Goal: Check status: Check status

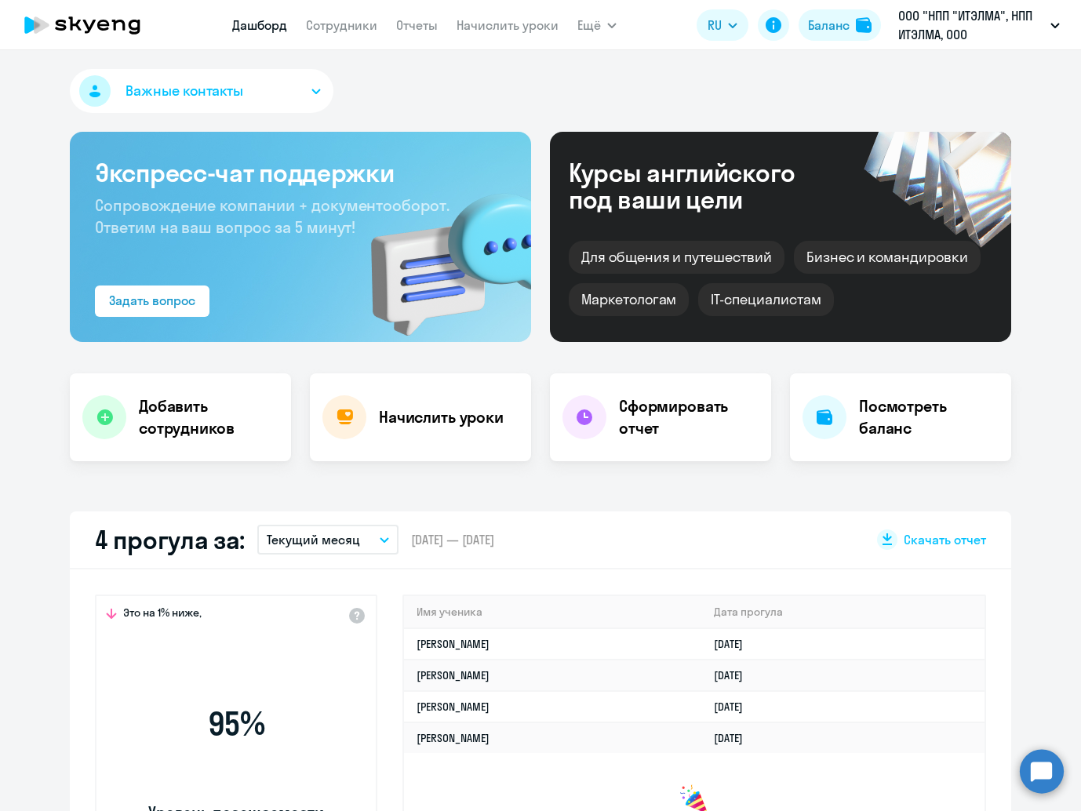
select select "30"
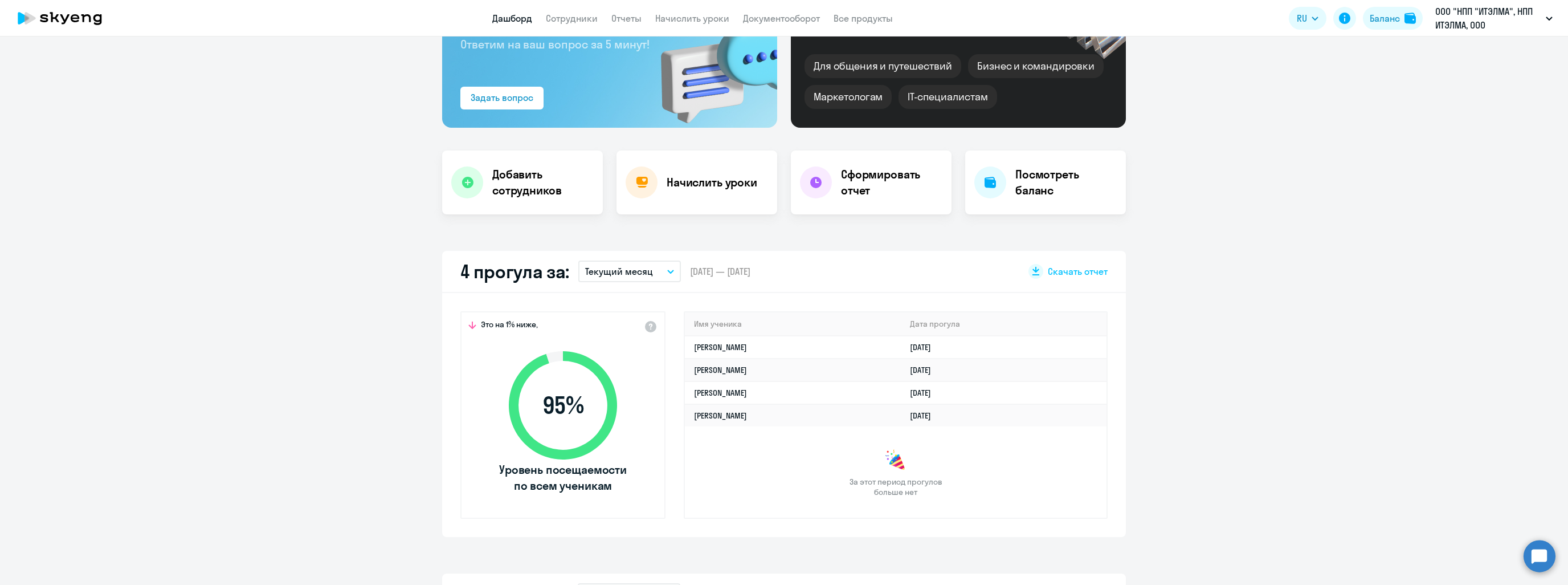
scroll to position [171, 0]
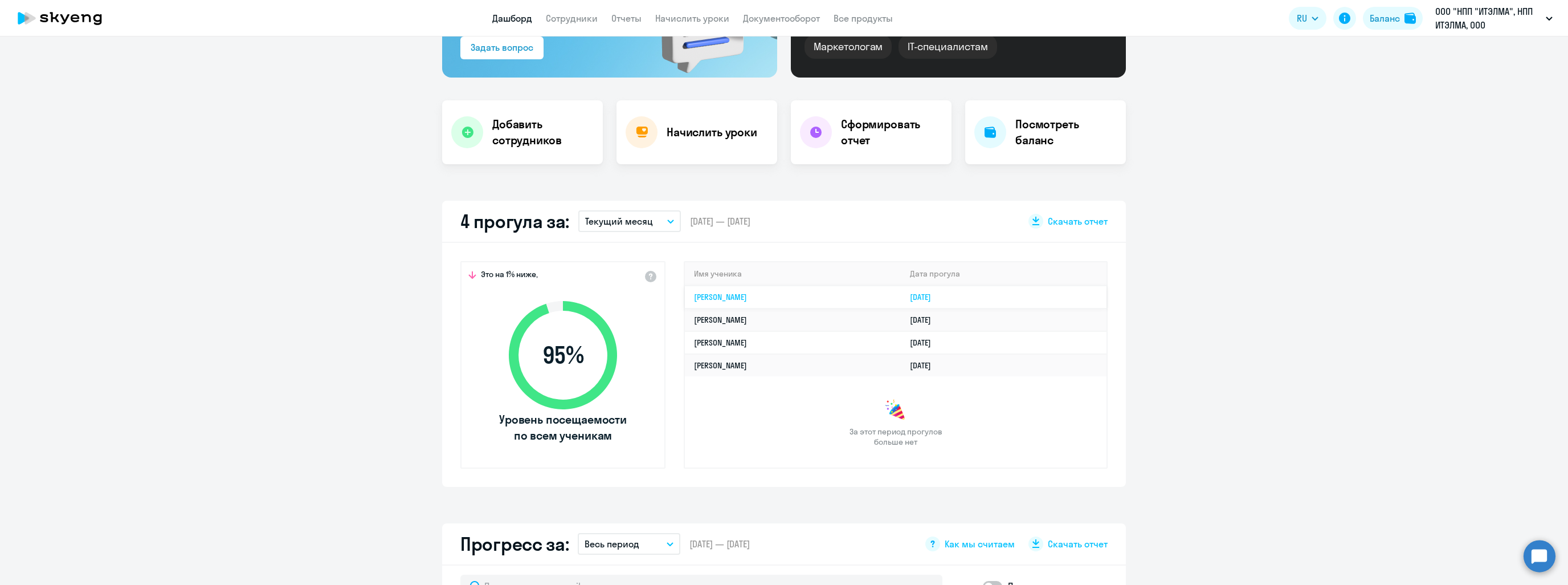
click at [747, 292] on link "[PERSON_NAME]" at bounding box center [720, 297] width 53 height 10
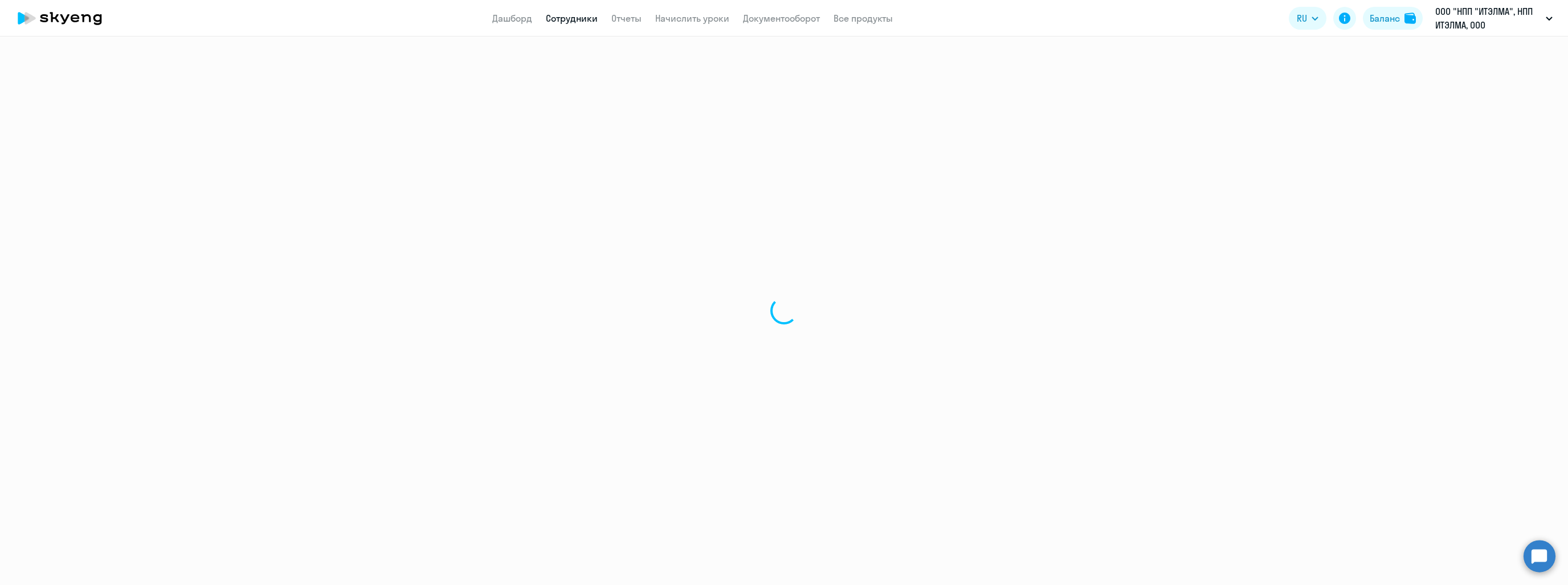
select select "english"
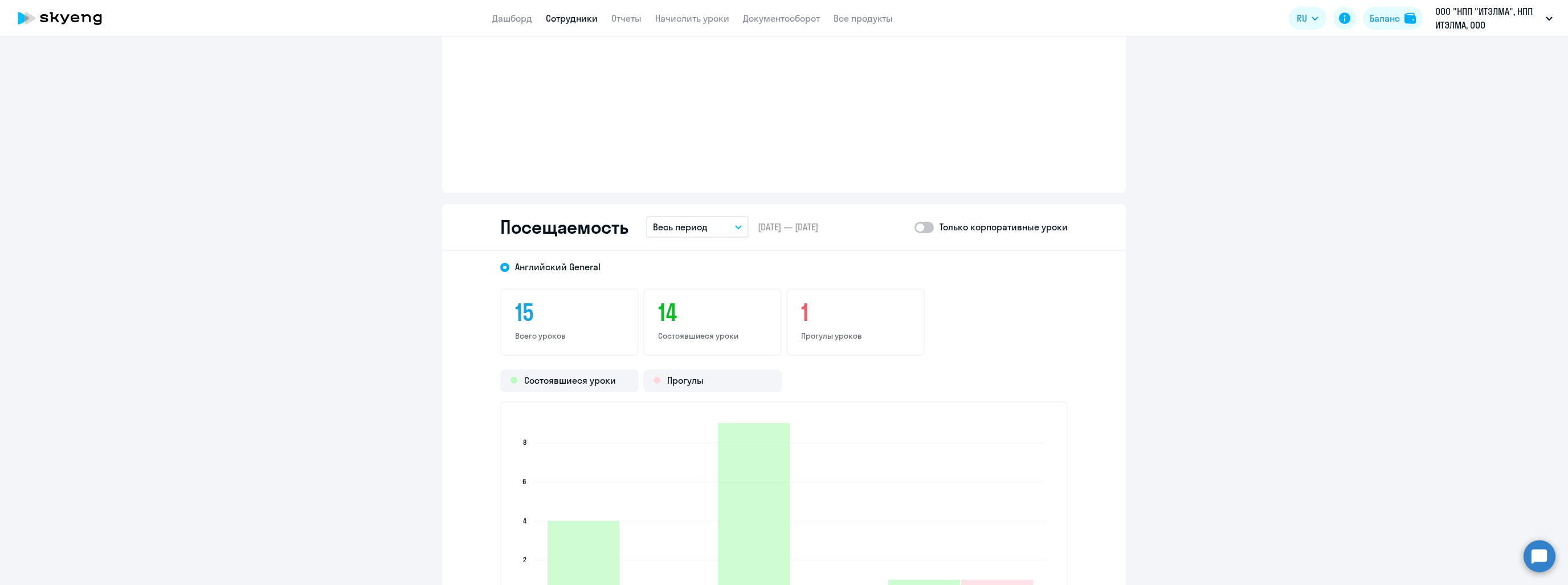
scroll to position [1197, 0]
click at [492, 21] on link "Дашборд" at bounding box center [512, 18] width 40 height 12
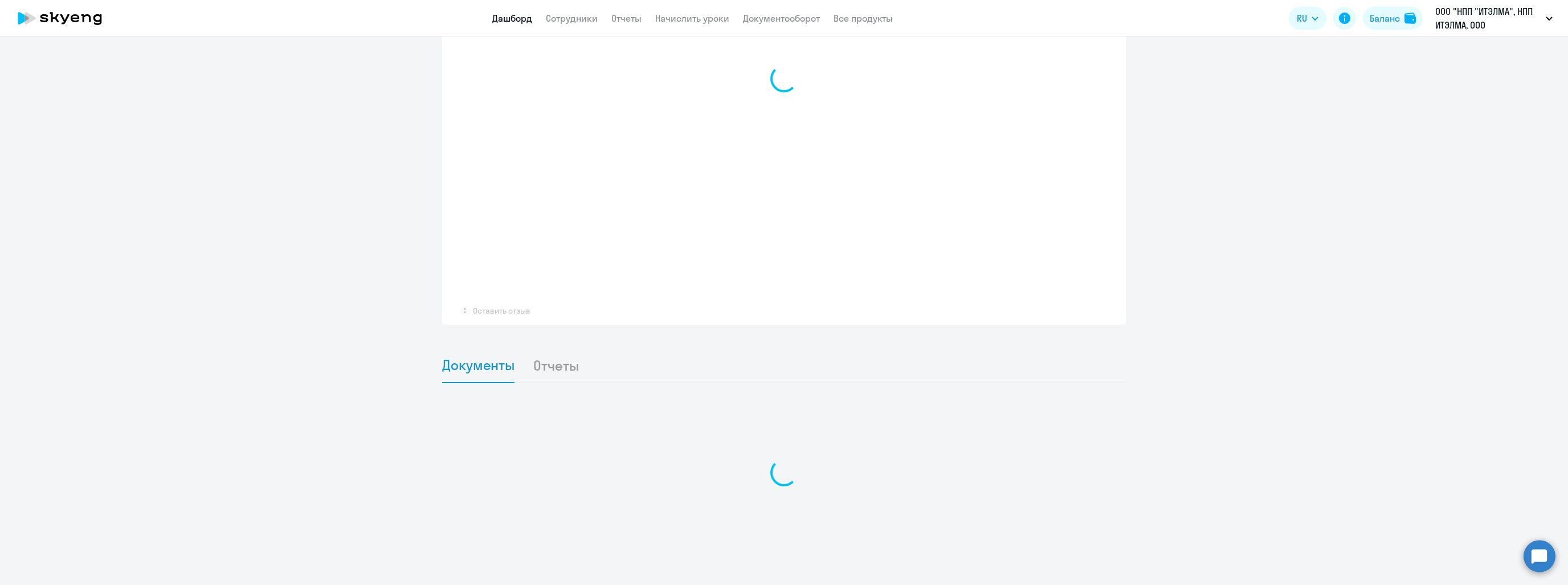
scroll to position [816, 0]
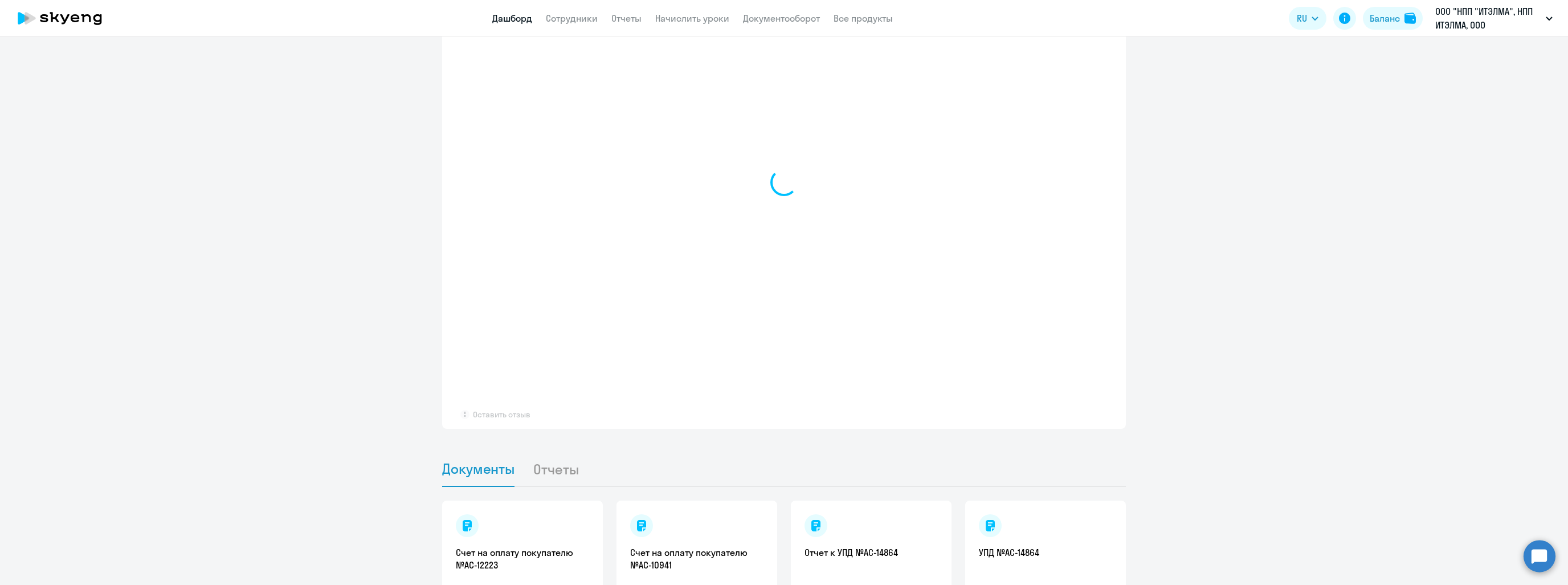
select select "30"
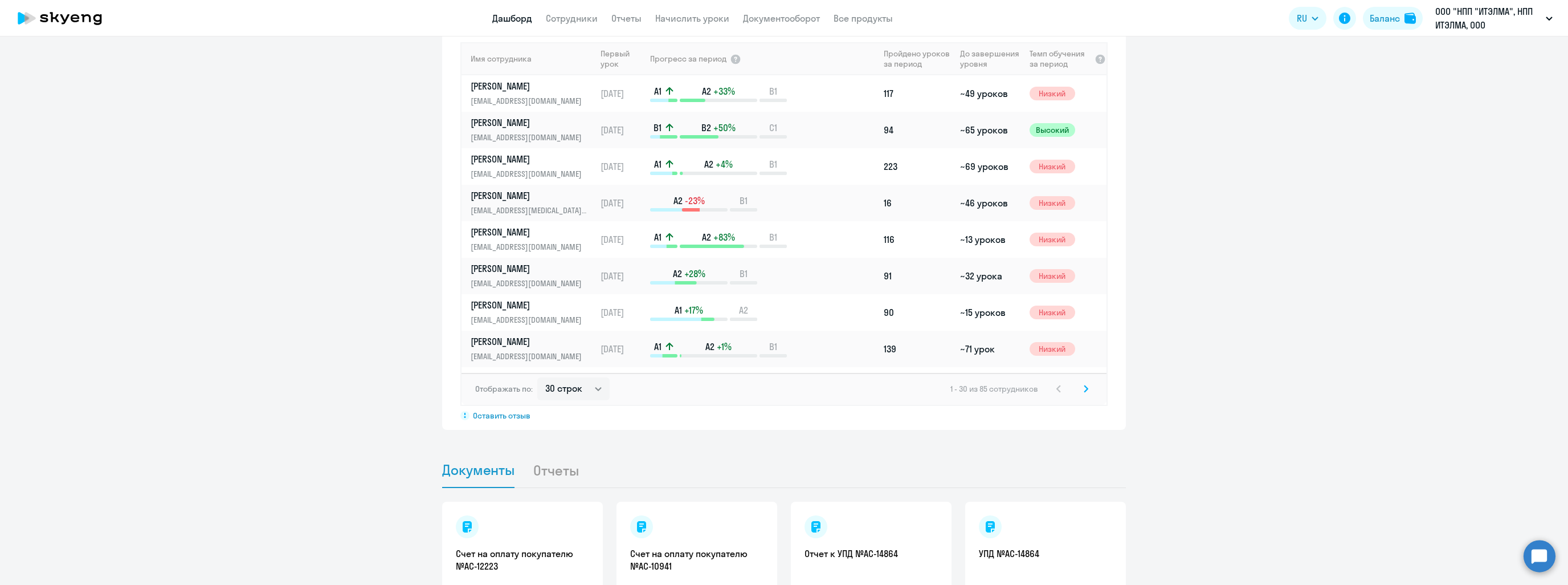
scroll to position [817, 0]
